Goal: Information Seeking & Learning: Learn about a topic

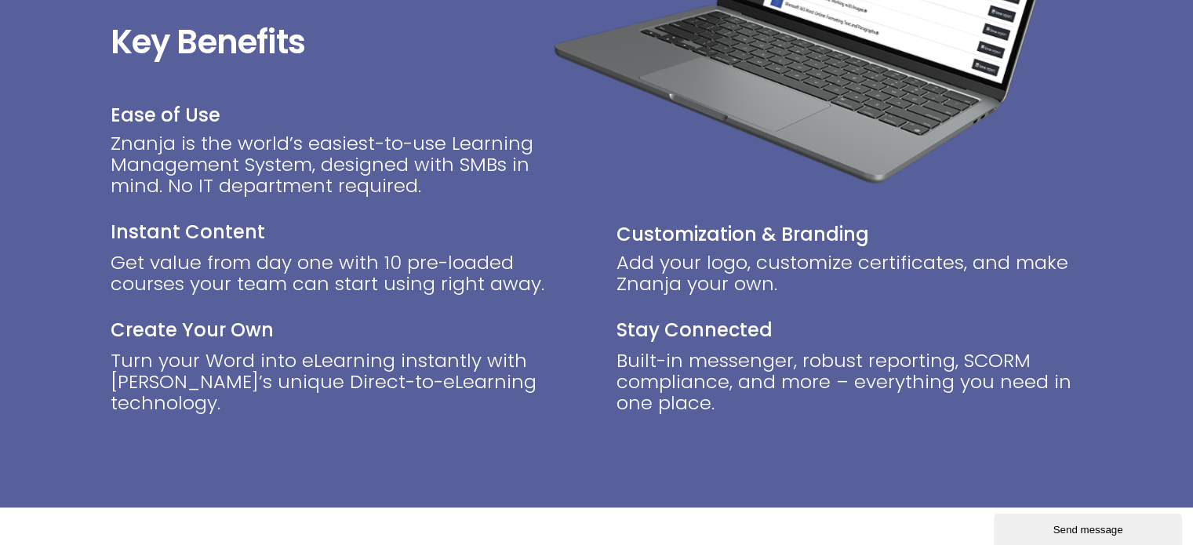
scroll to position [1568, 0]
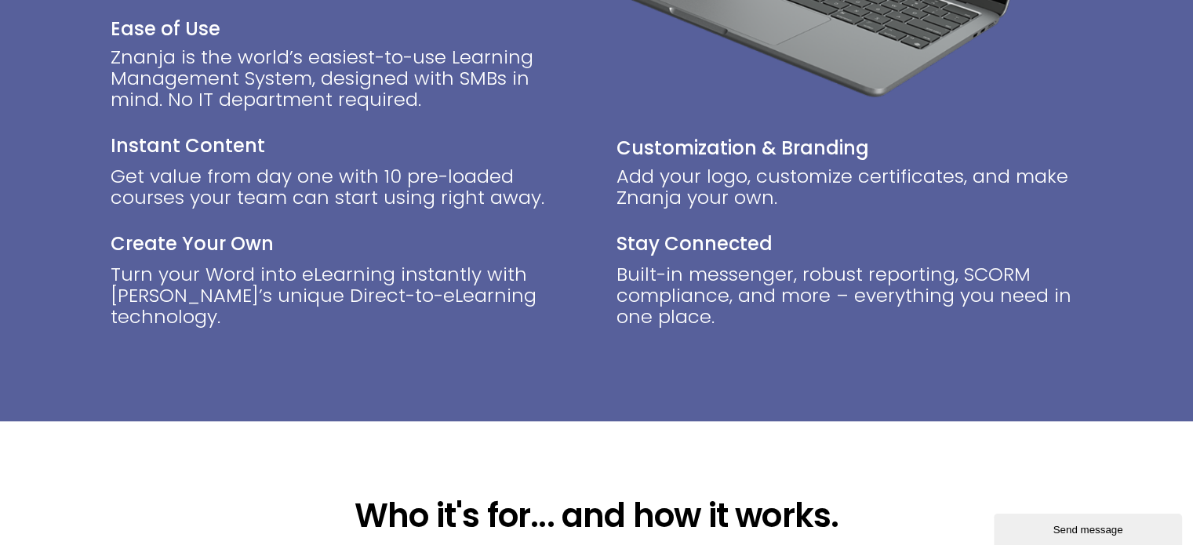
click at [252, 278] on p "Turn your Word into eLearning instantly with [PERSON_NAME]’s unique Direct-to-e…" at bounding box center [344, 295] width 467 height 64
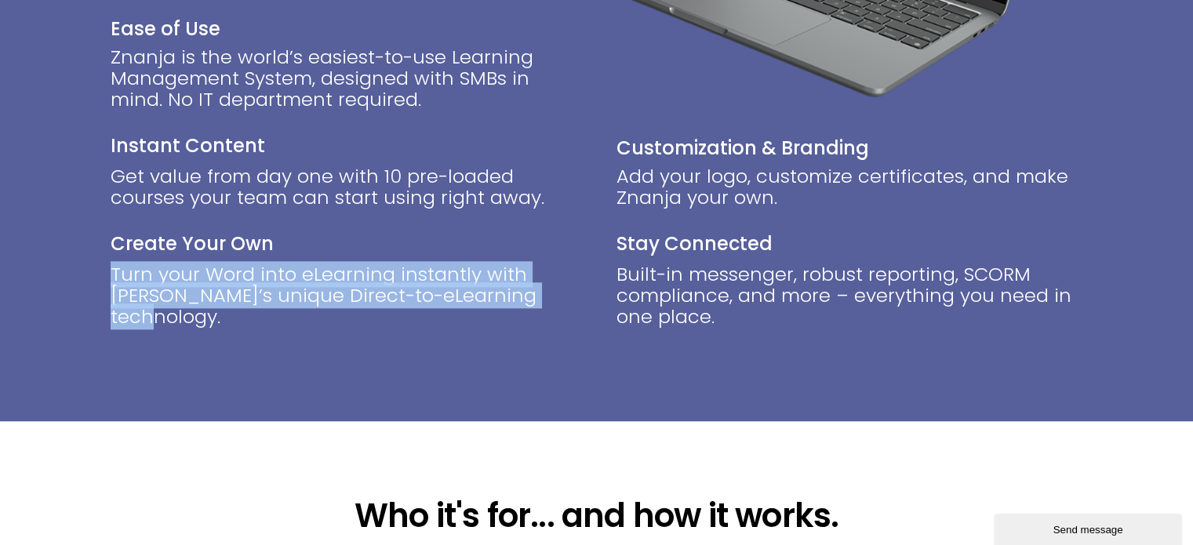
drag, startPoint x: 574, startPoint y: 300, endPoint x: 111, endPoint y: 283, distance: 463.0
click at [111, 283] on p "Turn your Word into eLearning instantly with [PERSON_NAME]’s unique Direct-to-e…" at bounding box center [344, 295] width 467 height 64
copy p "Turn your Word into eLearning instantly with [PERSON_NAME]’s unique Direct-to-e…"
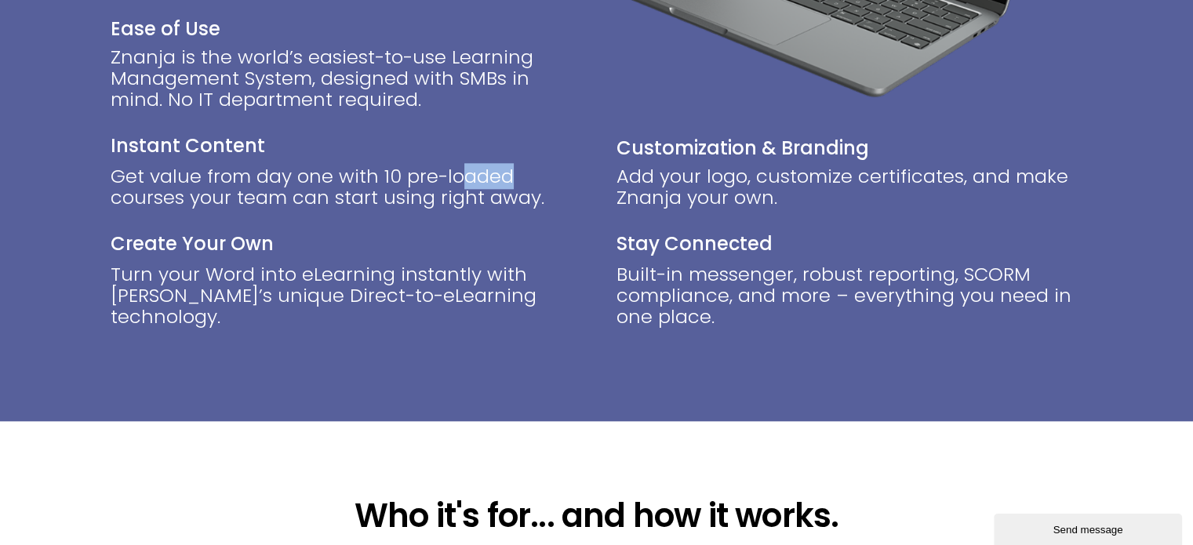
drag, startPoint x: 406, startPoint y: 180, endPoint x: 376, endPoint y: 177, distance: 30.7
click at [376, 177] on div "Get value from day one with 10 pre-loaded courses your team can start using rig…" at bounding box center [344, 198] width 467 height 66
drag, startPoint x: 173, startPoint y: 106, endPoint x: 403, endPoint y: 113, distance: 229.9
click at [402, 113] on div "Znanja is the world’s easiest-to-use Learning Management System, designed with …" at bounding box center [344, 89] width 467 height 87
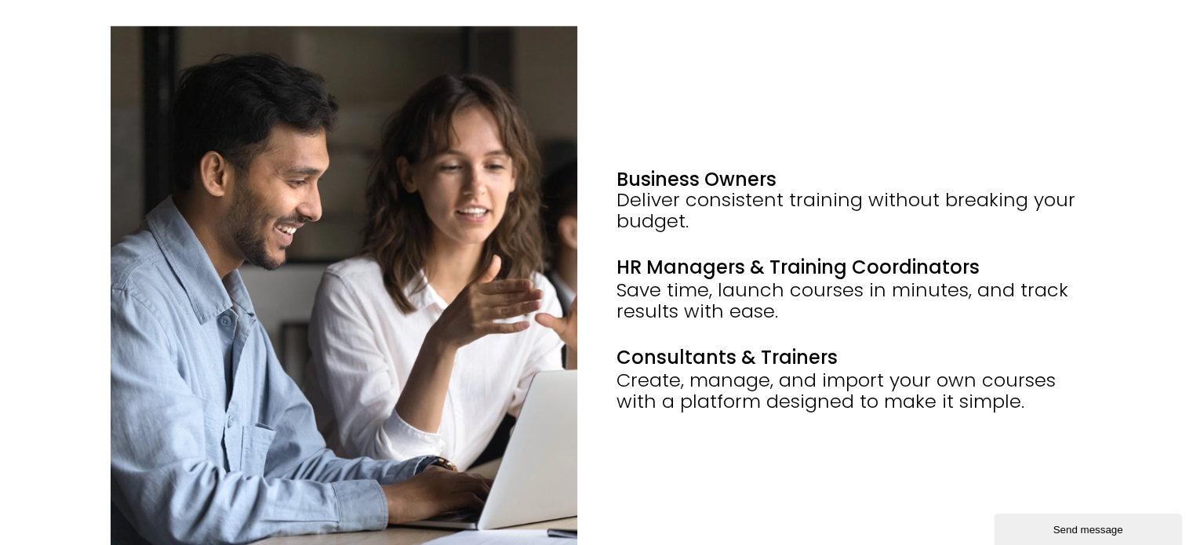
scroll to position [2117, 0]
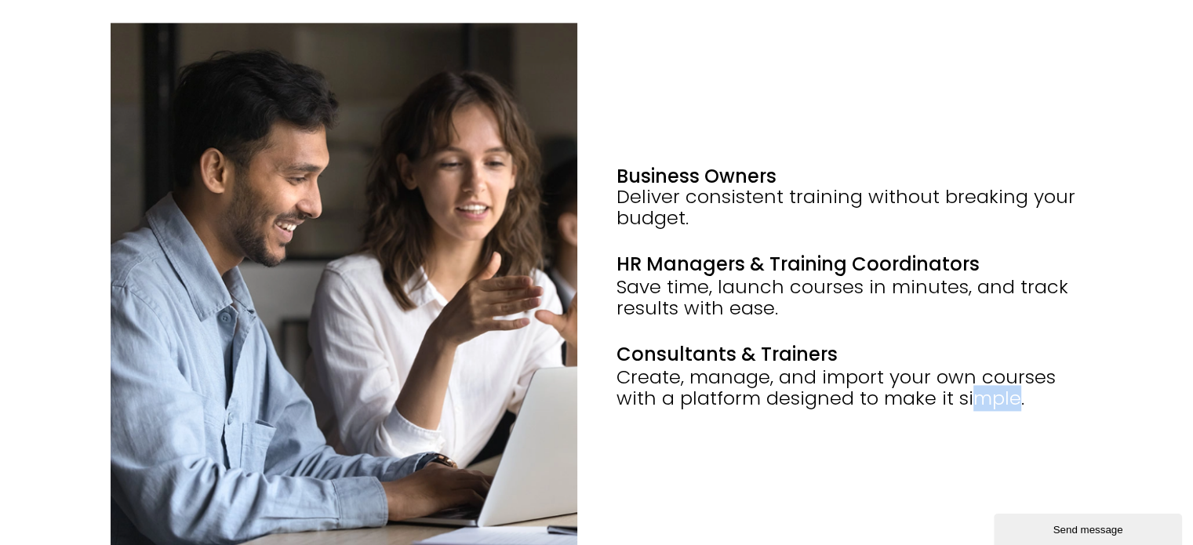
drag, startPoint x: 933, startPoint y: 380, endPoint x: 883, endPoint y: 379, distance: 50.2
click at [883, 379] on div "Create, manage, and import your own courses with a platform designed to make it…" at bounding box center [849, 387] width 467 height 42
click at [974, 401] on div "Business Owners Deliver consistent training without breaking your budget. HR Ma…" at bounding box center [849, 287] width 467 height 529
drag, startPoint x: 1026, startPoint y: 378, endPoint x: 877, endPoint y: 380, distance: 149.0
click at [877, 380] on div "Create, manage, and import your own courses with a platform designed to make it…" at bounding box center [849, 387] width 467 height 42
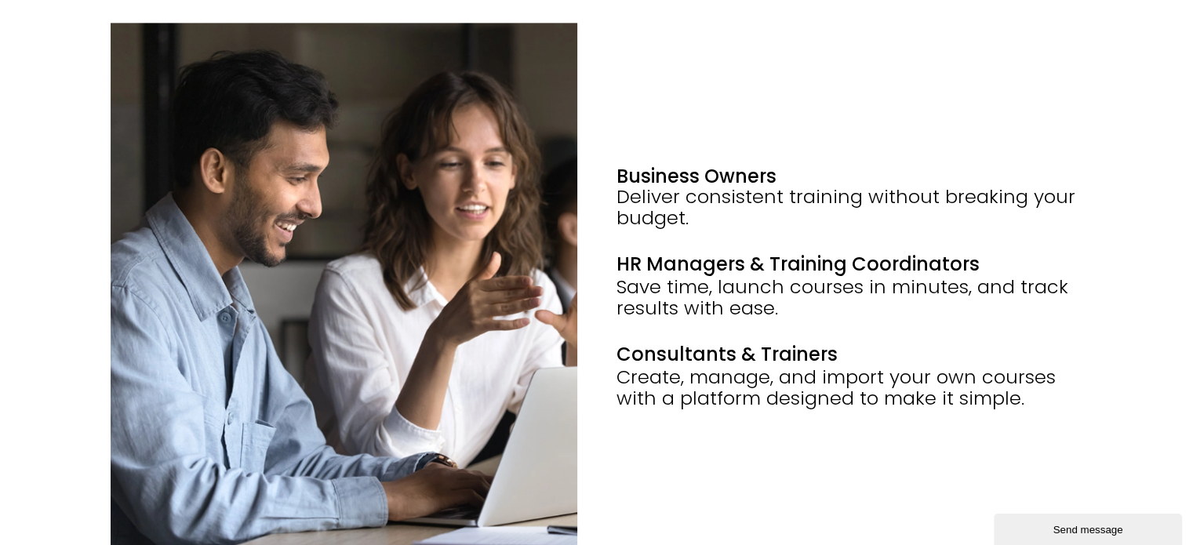
copy div "make it simple."
click at [1005, 394] on div "Create, manage, and import your own courses with a platform designed to make it…" at bounding box center [849, 387] width 467 height 42
drag, startPoint x: 1039, startPoint y: 387, endPoint x: 614, endPoint y: 368, distance: 425.4
click at [614, 368] on div "Business Owners Deliver consistent training without breaking your budget. HR Ma…" at bounding box center [597, 319] width 972 height 592
copy div "Create, manage, and import your own courses with a platform designed to make it…"
